Goal: Go to known website: Access a specific website the user already knows

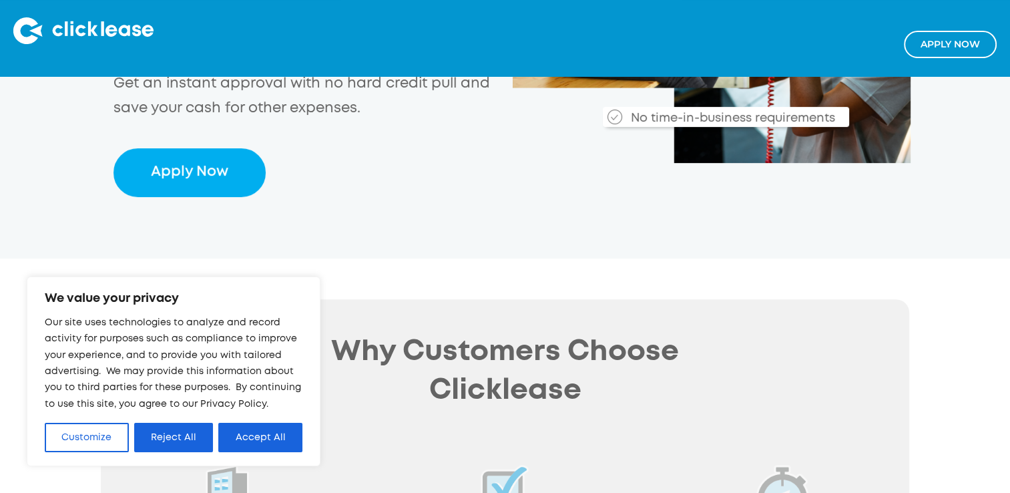
scroll to position [341, 0]
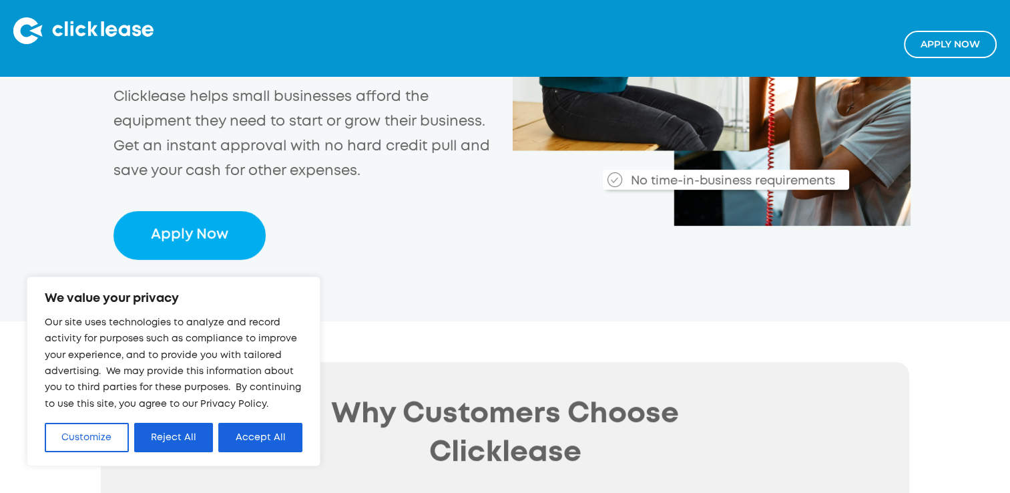
click at [68, 33] on img at bounding box center [83, 30] width 140 height 27
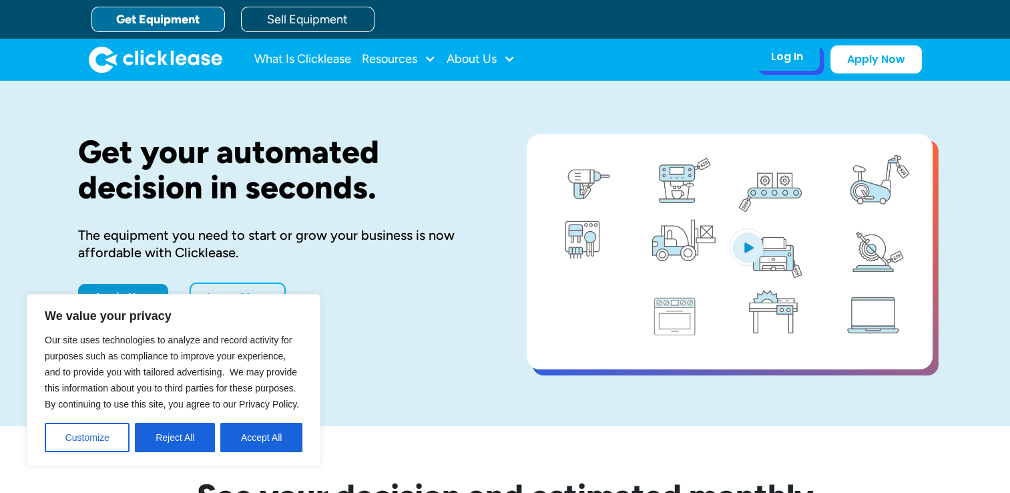
click at [786, 55] on div "Log In" at bounding box center [787, 56] width 32 height 13
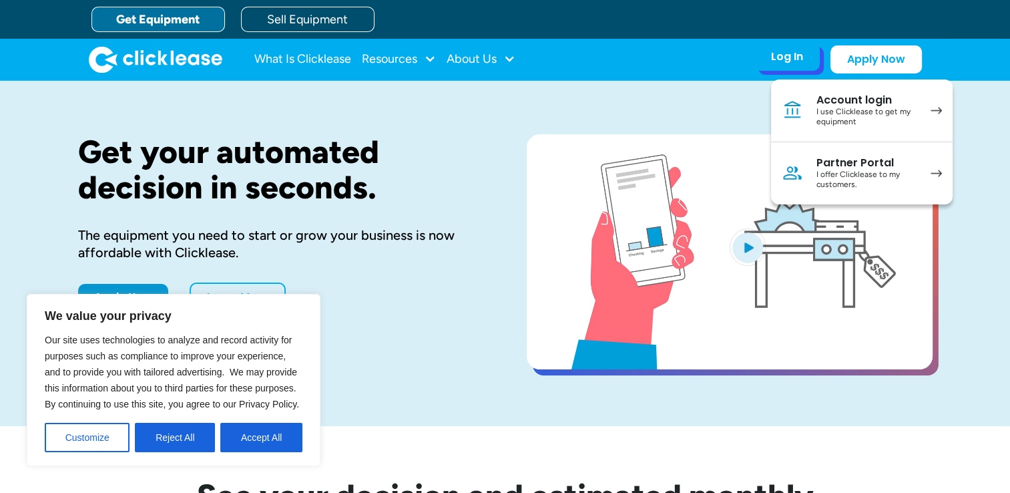
click at [830, 105] on div "Account login" at bounding box center [866, 99] width 101 height 13
